Goal: Task Accomplishment & Management: Manage account settings

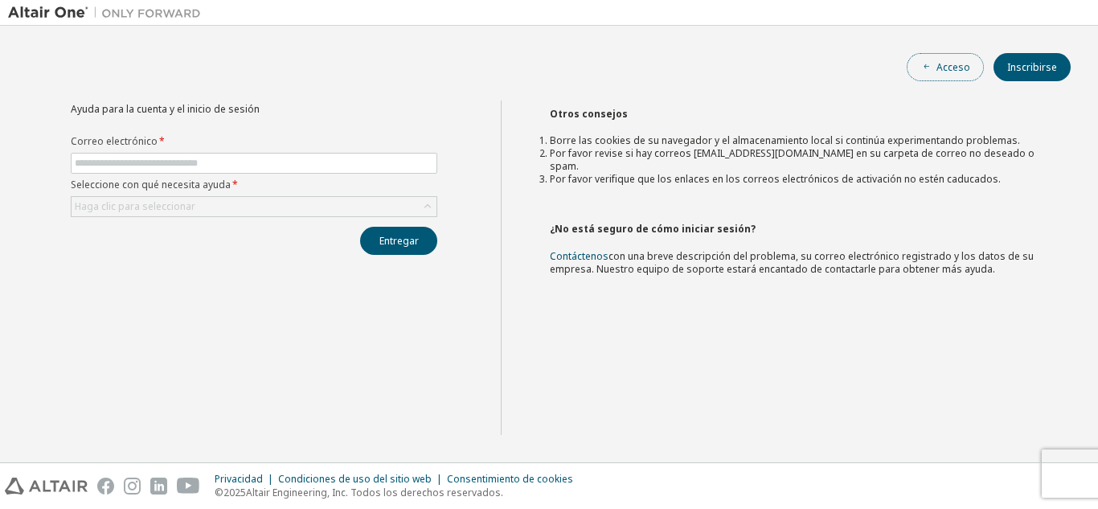
click at [932, 69] on icon "button" at bounding box center [927, 67] width 10 height 10
click at [371, 153] on span at bounding box center [254, 163] width 366 height 21
click at [223, 207] on div "Haga clic para seleccionar" at bounding box center [254, 206] width 365 height 19
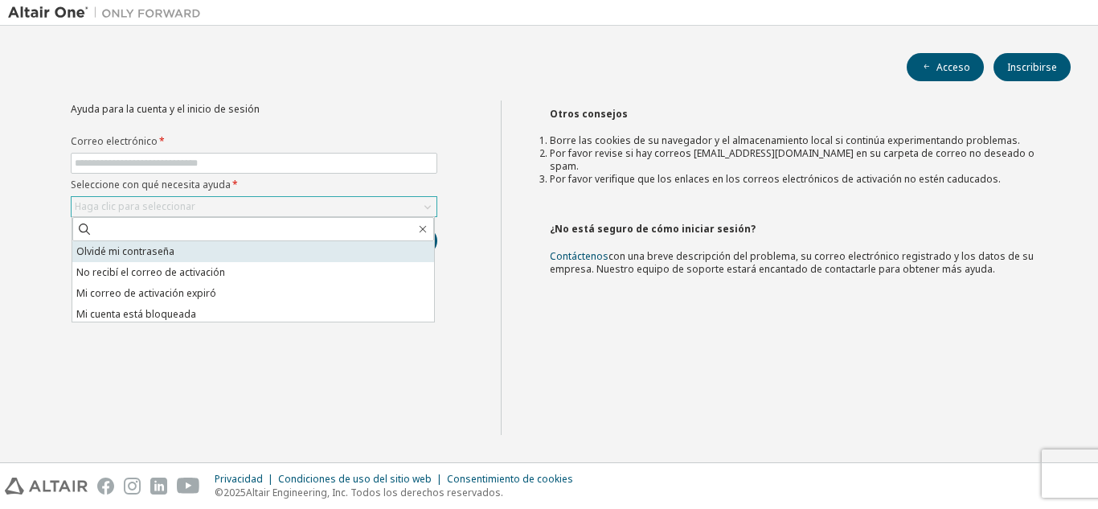
click at [167, 258] on li "Olvidé mi contraseña" at bounding box center [253, 251] width 362 height 21
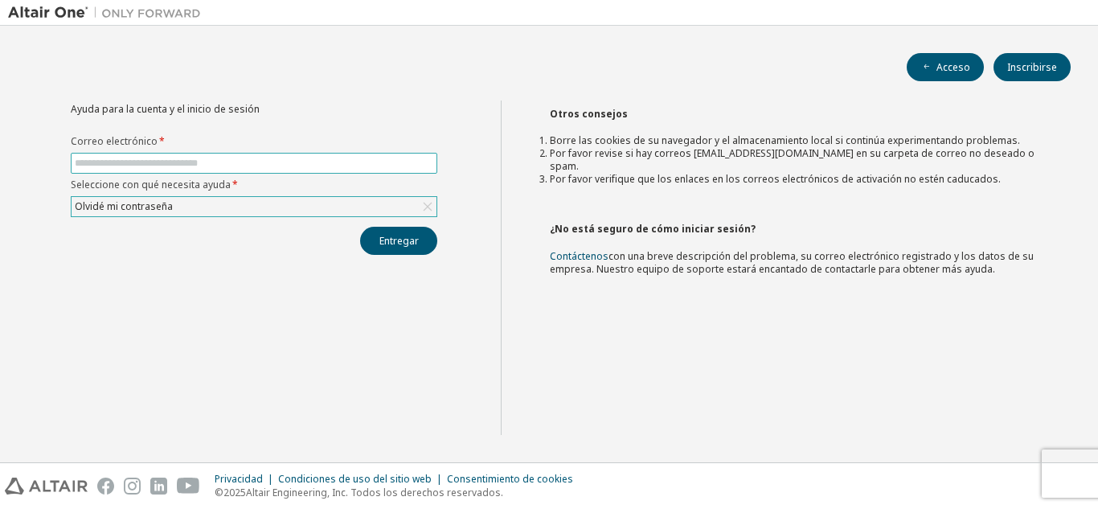
click at [181, 166] on input "text" at bounding box center [254, 163] width 358 height 13
type input "**********"
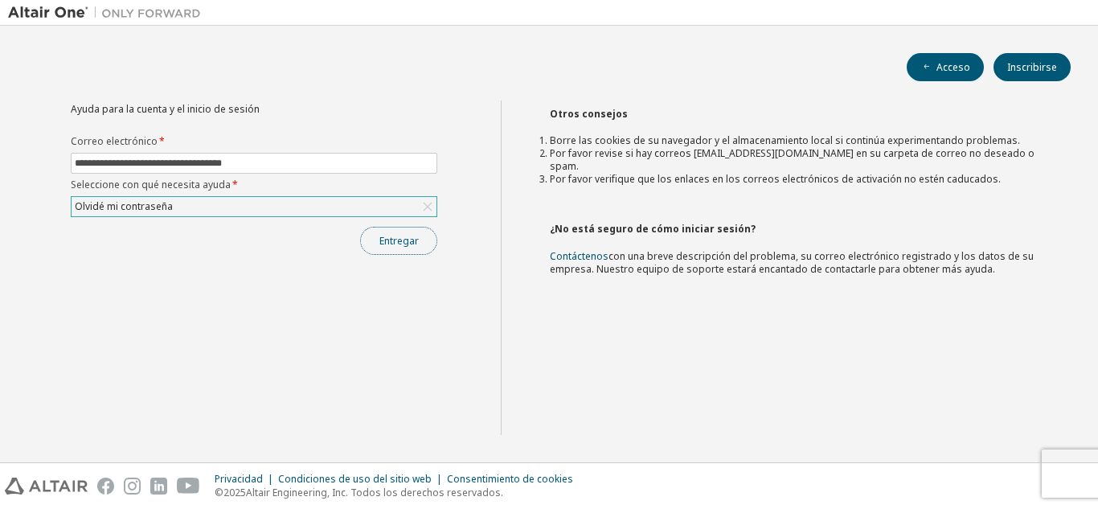
click at [383, 238] on font "Entregar" at bounding box center [398, 241] width 39 height 14
